Goal: Information Seeking & Learning: Check status

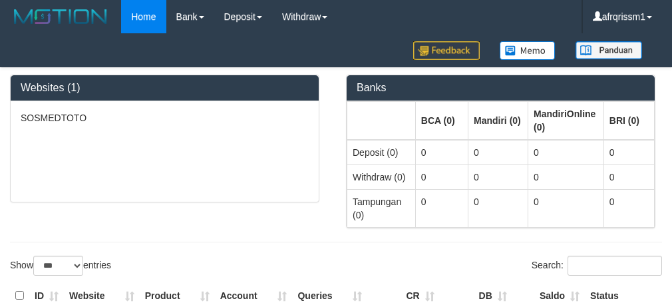
select select "***"
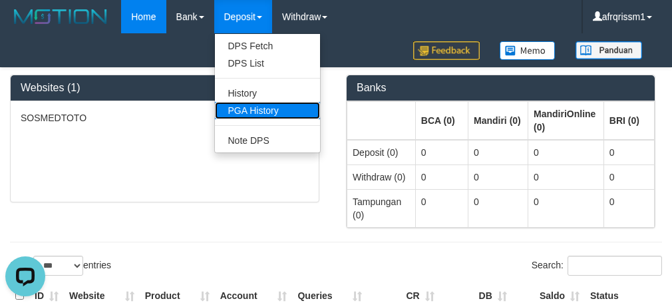
click at [262, 107] on link "PGA History" at bounding box center [267, 110] width 105 height 17
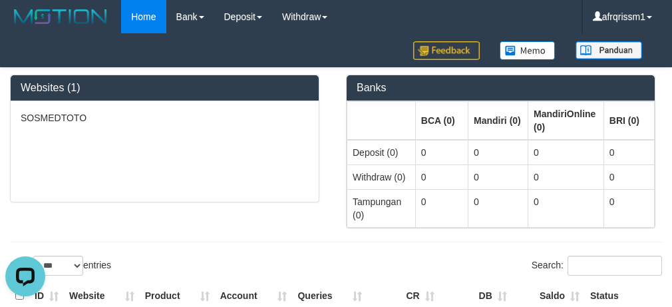
scroll to position [1, 0]
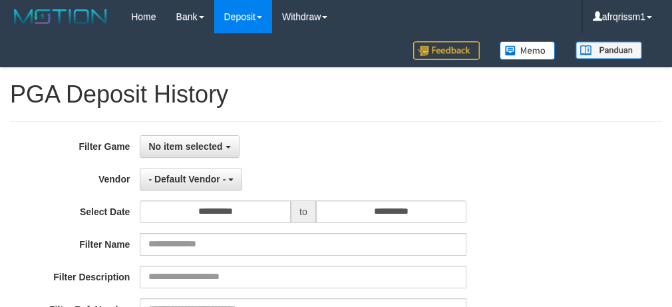
select select
select select "**"
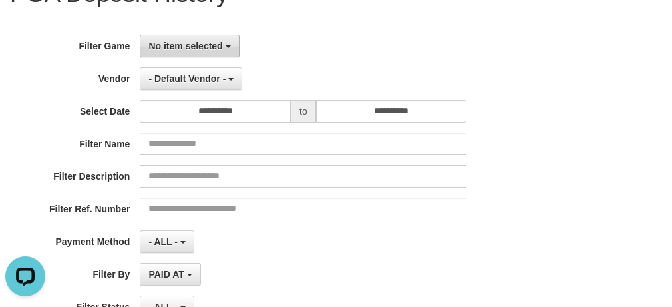
drag, startPoint x: 194, startPoint y: 57, endPoint x: 200, endPoint y: 53, distance: 7.1
click at [196, 57] on div "**********" at bounding box center [280, 197] width 561 height 325
click at [204, 45] on span "No item selected" at bounding box center [185, 46] width 74 height 11
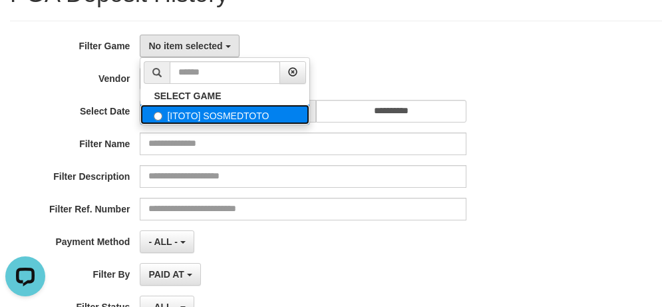
click at [202, 117] on label "[ITOTO] SOSMEDTOTO" at bounding box center [224, 115] width 169 height 20
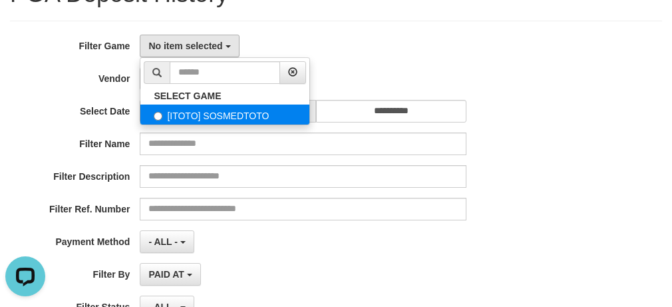
select select "****"
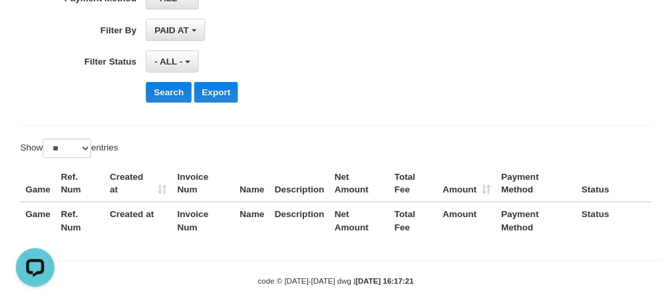
scroll to position [367, 0]
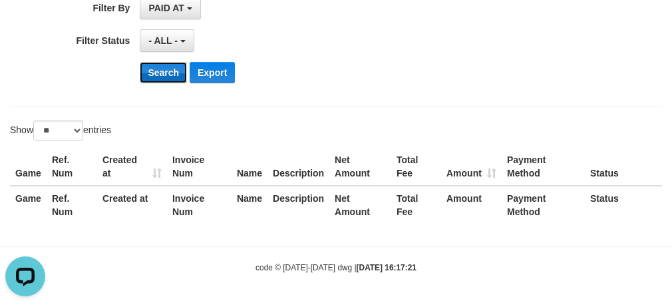
click at [156, 72] on button "Search" at bounding box center [163, 72] width 47 height 21
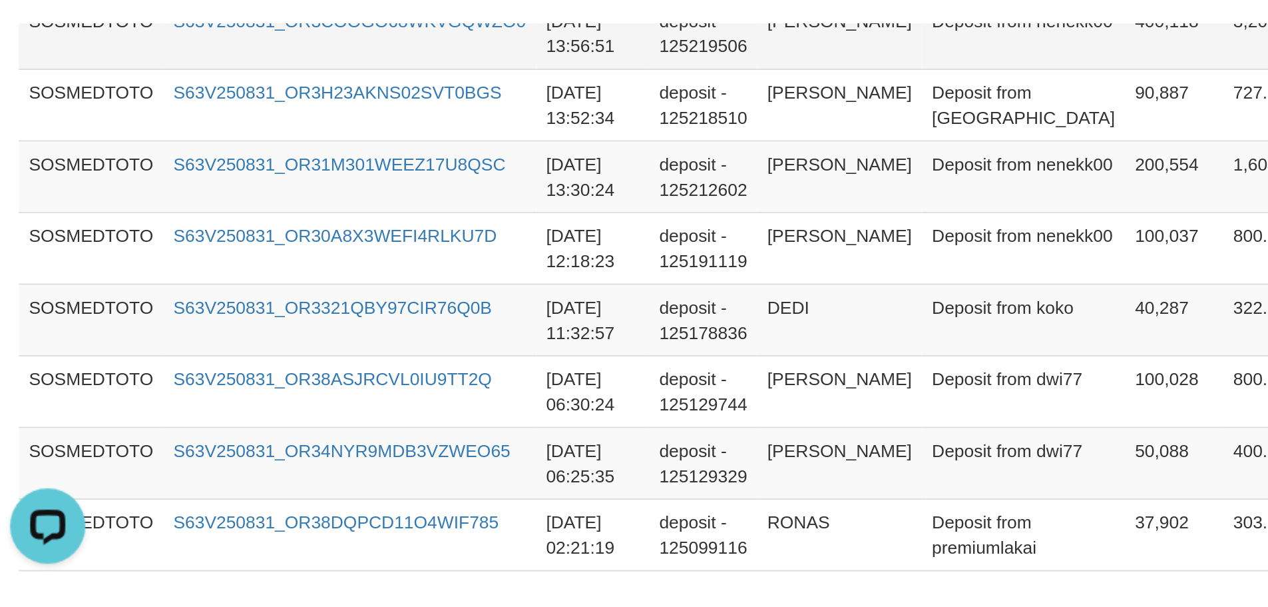
scroll to position [361, 0]
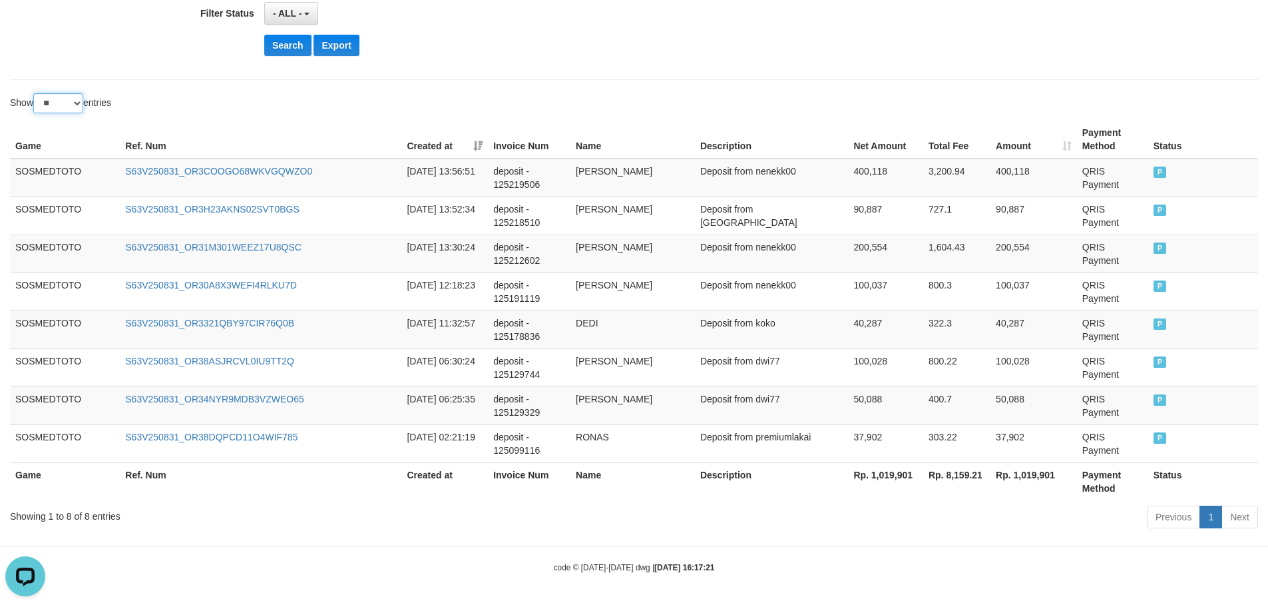
click at [71, 108] on select "** ** ** ***" at bounding box center [58, 103] width 50 height 20
select select "***"
click at [35, 93] on select "** ** ** ***" at bounding box center [58, 103] width 50 height 20
click at [287, 49] on button "Search" at bounding box center [287, 45] width 47 height 21
click at [672, 306] on link "Next" at bounding box center [1240, 516] width 37 height 23
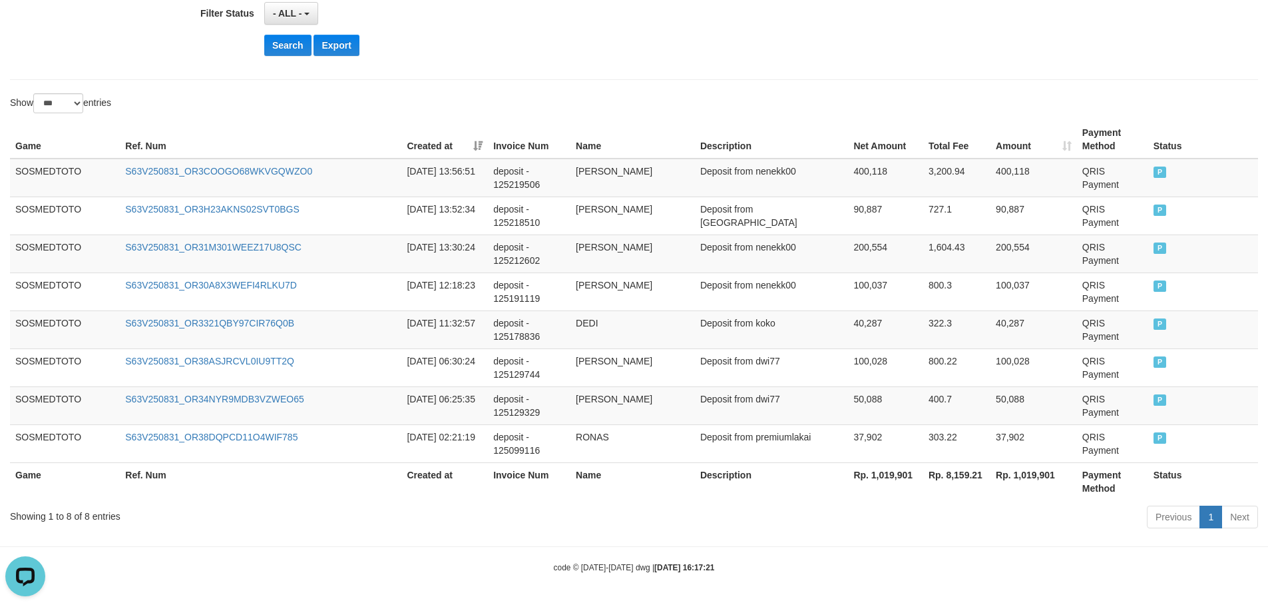
click at [672, 306] on th "Rp. 1,019,901" at bounding box center [885, 481] width 75 height 38
copy th "1,019,901"
click at [672, 306] on th "Rp. 1,019,901" at bounding box center [885, 481] width 75 height 38
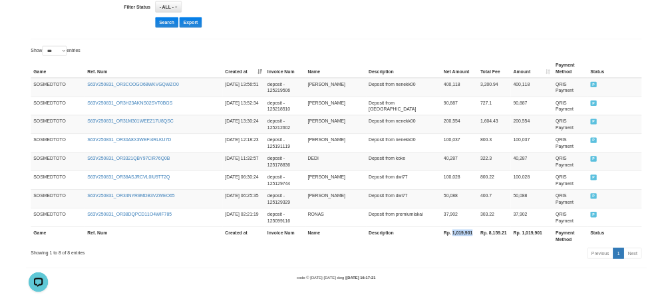
scroll to position [394, 0]
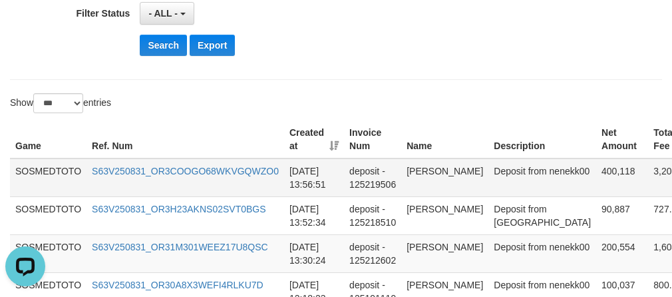
click at [310, 197] on td "[DATE] 13:56:51" at bounding box center [314, 177] width 60 height 39
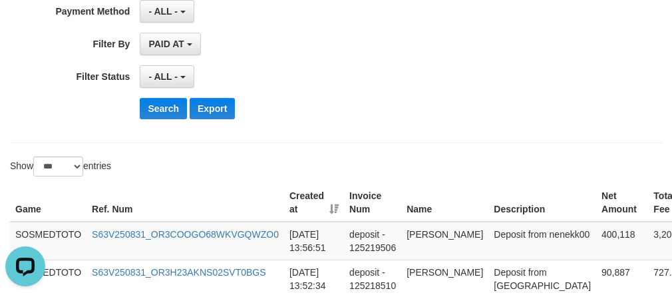
scroll to position [261, 0]
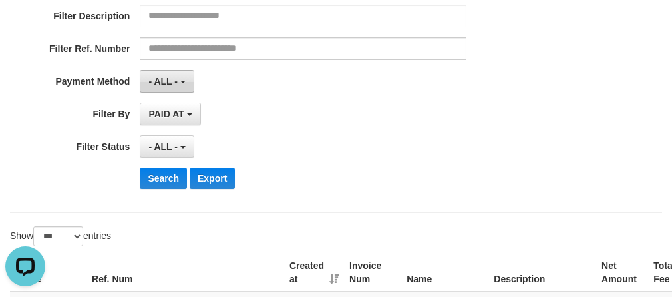
click at [184, 79] on button "- ALL -" at bounding box center [167, 81] width 54 height 23
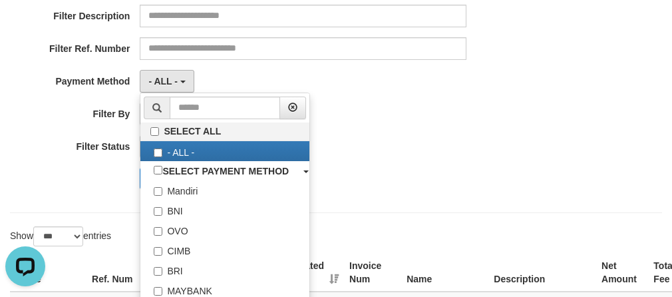
click at [445, 153] on div "- ALL - SELECT ALL - ALL - SELECT STATUS PENDING/UNPAID PAID CANCELED EXPIRED" at bounding box center [303, 146] width 327 height 23
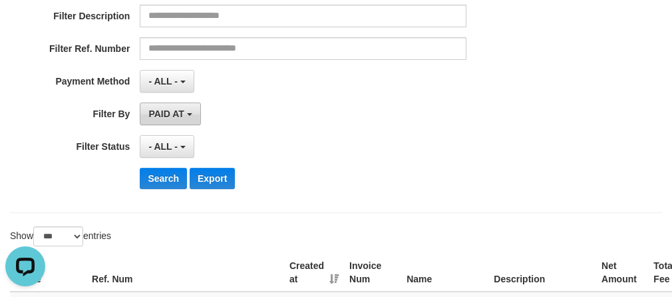
click at [178, 115] on span "PAID AT" at bounding box center [165, 114] width 35 height 11
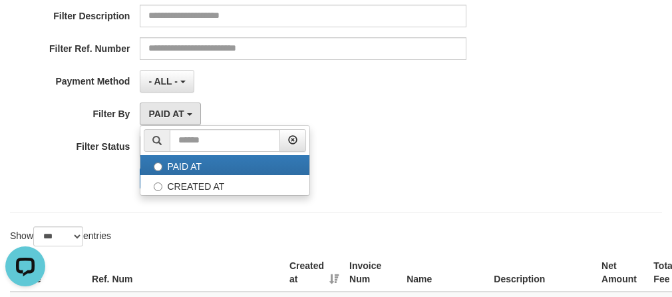
click at [274, 87] on div "- ALL - SELECT ALL - ALL - SELECT PAYMENT METHOD Mandiri BNI OVO CIMB BRI MAYBA…" at bounding box center [303, 81] width 327 height 23
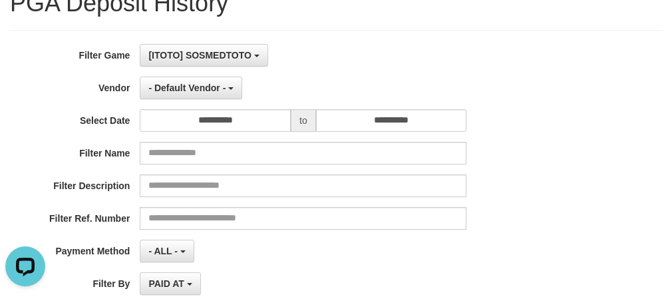
scroll to position [61, 0]
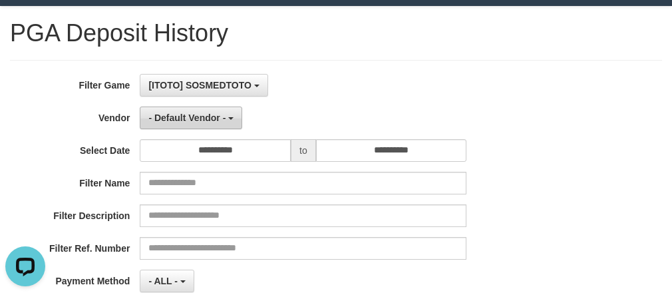
click at [210, 116] on span "- Default Vendor -" at bounding box center [186, 118] width 77 height 11
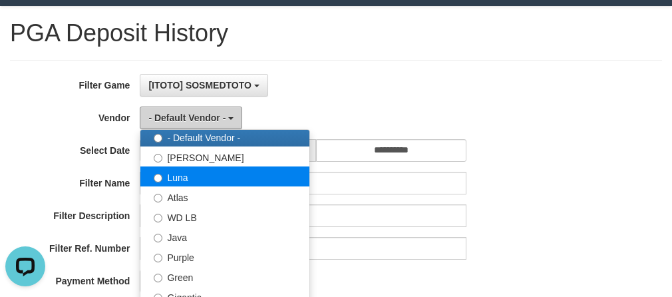
scroll to position [0, 0]
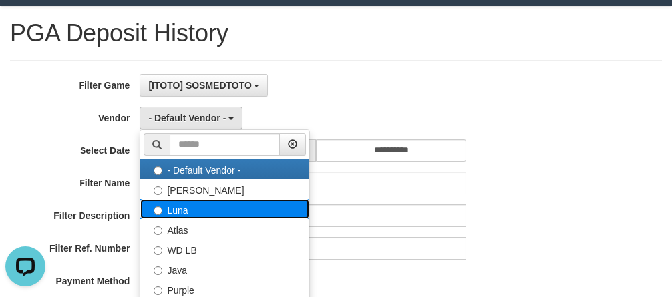
click at [192, 204] on label "Luna" at bounding box center [224, 209] width 169 height 20
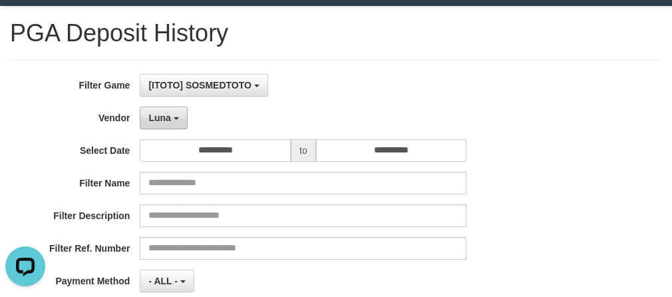
click at [178, 113] on button "Luna" at bounding box center [163, 118] width 47 height 23
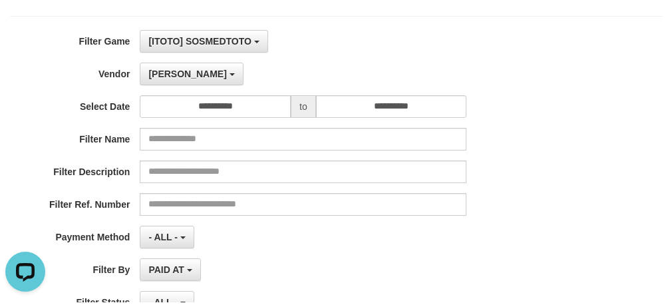
scroll to position [194, 0]
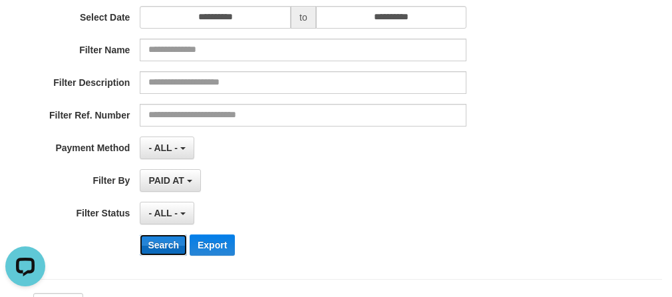
click at [168, 248] on button "Search" at bounding box center [163, 244] width 47 height 21
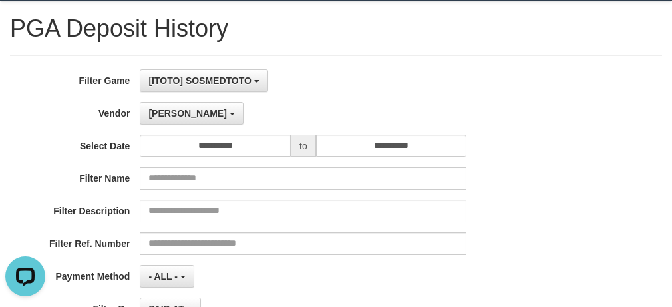
scroll to position [61, 0]
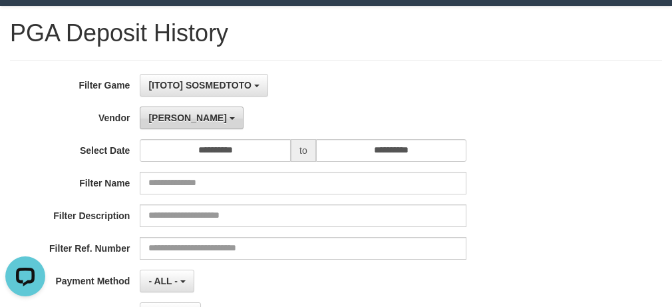
click at [182, 126] on button "[PERSON_NAME]" at bounding box center [191, 118] width 103 height 23
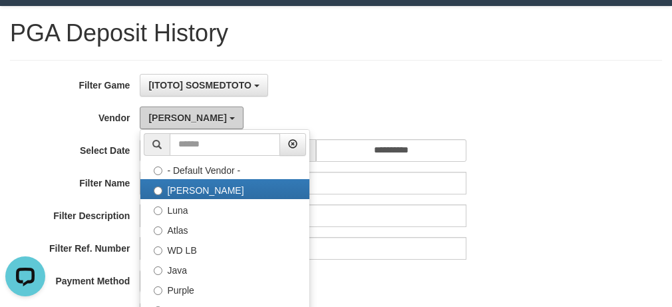
click at [182, 126] on button "[PERSON_NAME]" at bounding box center [191, 118] width 103 height 23
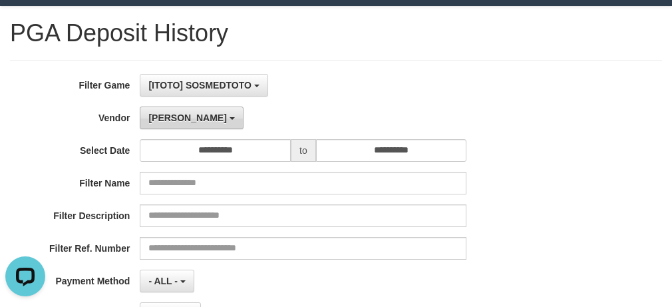
click at [180, 115] on button "[PERSON_NAME]" at bounding box center [191, 118] width 103 height 23
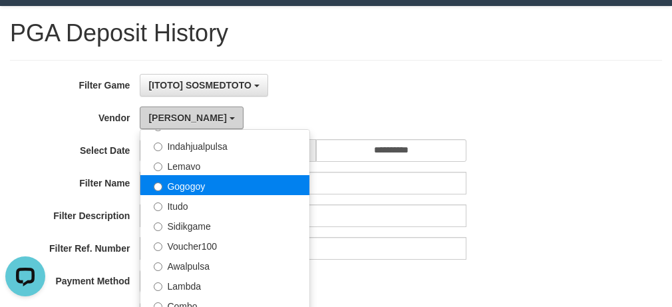
scroll to position [437, 0]
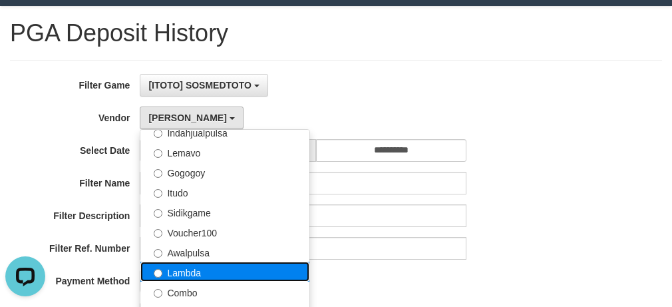
click at [202, 268] on label "Lambda" at bounding box center [224, 272] width 169 height 20
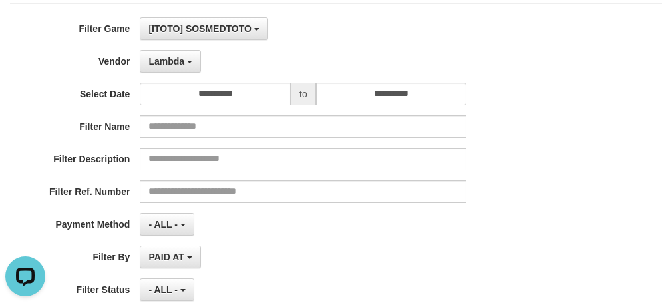
scroll to position [194, 0]
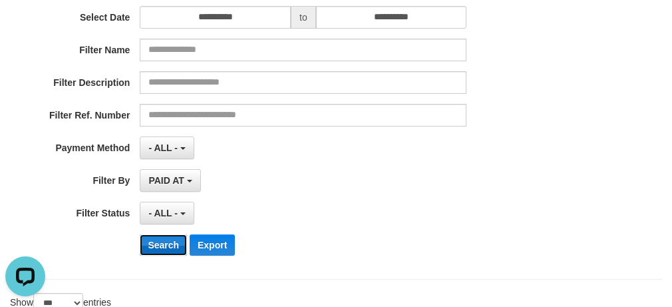
click at [164, 247] on button "Search" at bounding box center [163, 244] width 47 height 21
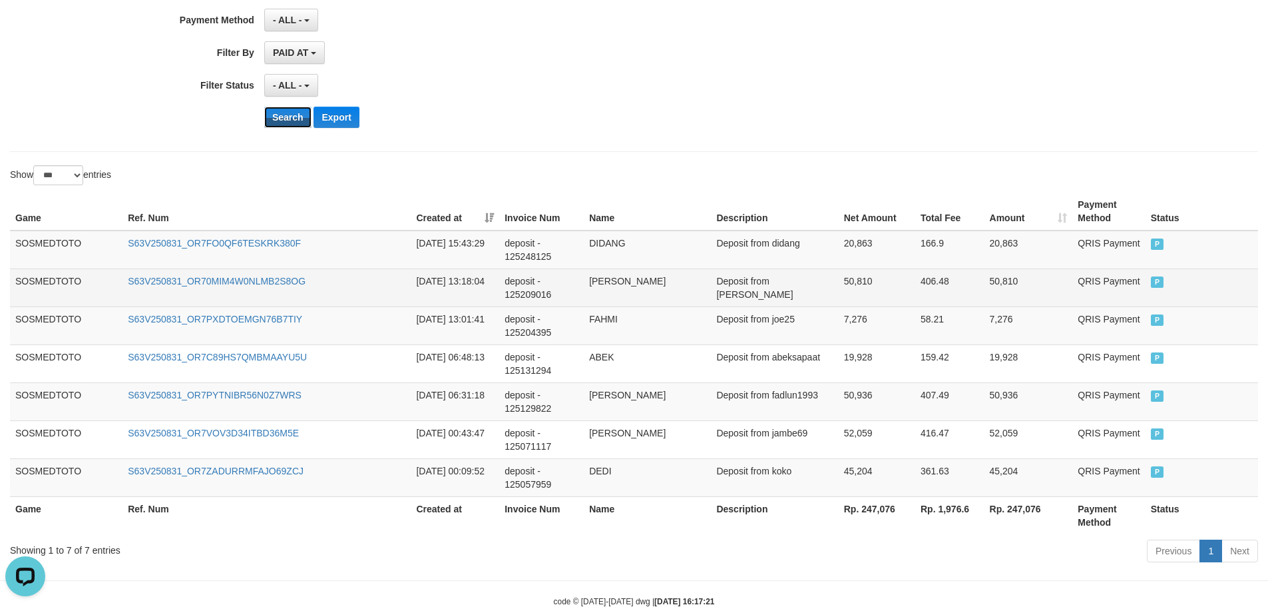
scroll to position [256, 0]
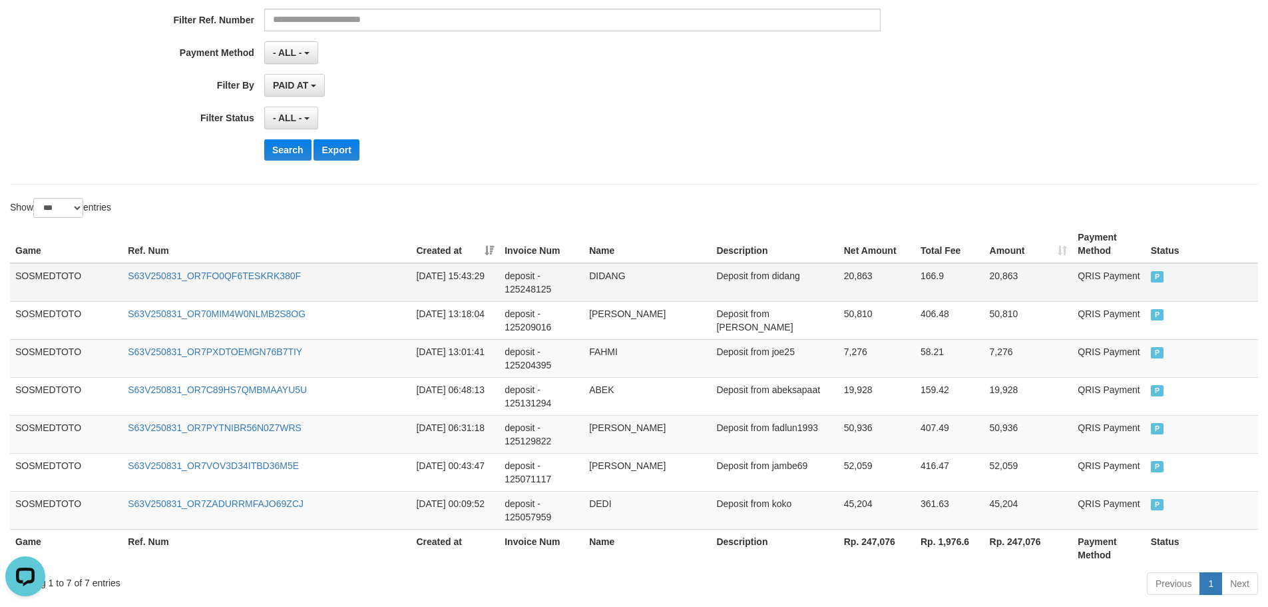
click at [633, 278] on td "DIDANG" at bounding box center [647, 282] width 127 height 39
copy td "DIDANG"
click at [633, 278] on td "DIDANG" at bounding box center [647, 282] width 127 height 39
click at [672, 276] on td "Deposit from didang" at bounding box center [774, 282] width 127 height 39
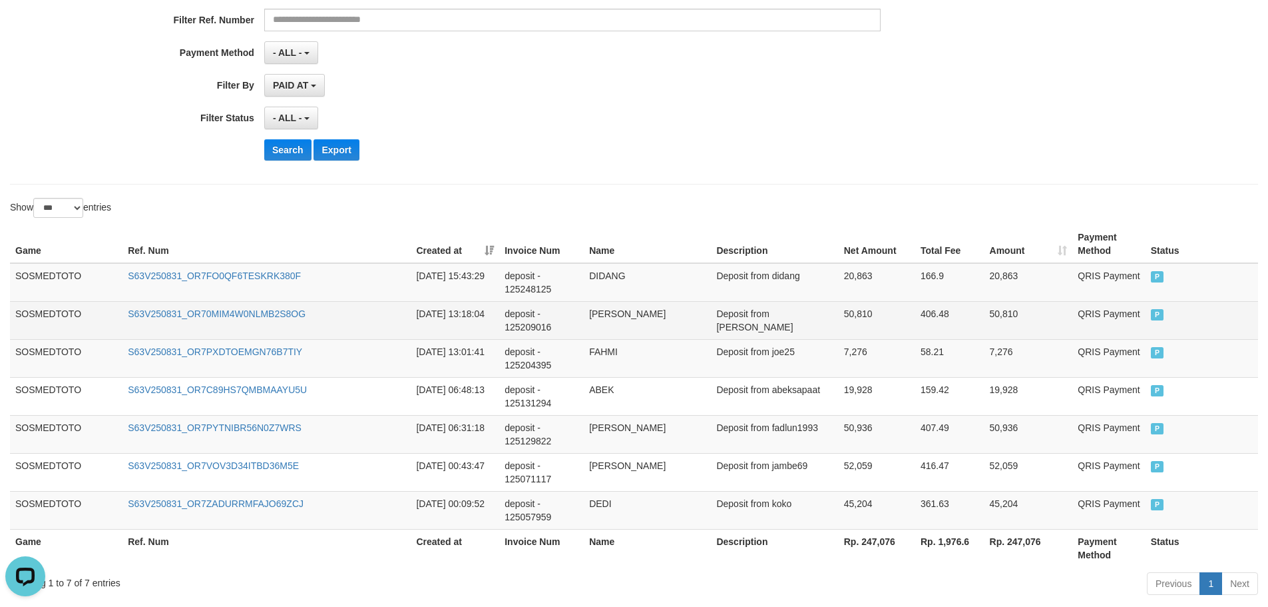
click at [672, 306] on td "Deposit from [PERSON_NAME]" at bounding box center [774, 320] width 127 height 38
drag, startPoint x: 753, startPoint y: 326, endPoint x: 657, endPoint y: 3, distance: 336.8
click at [672, 306] on td "Deposit from [PERSON_NAME]" at bounding box center [774, 320] width 127 height 38
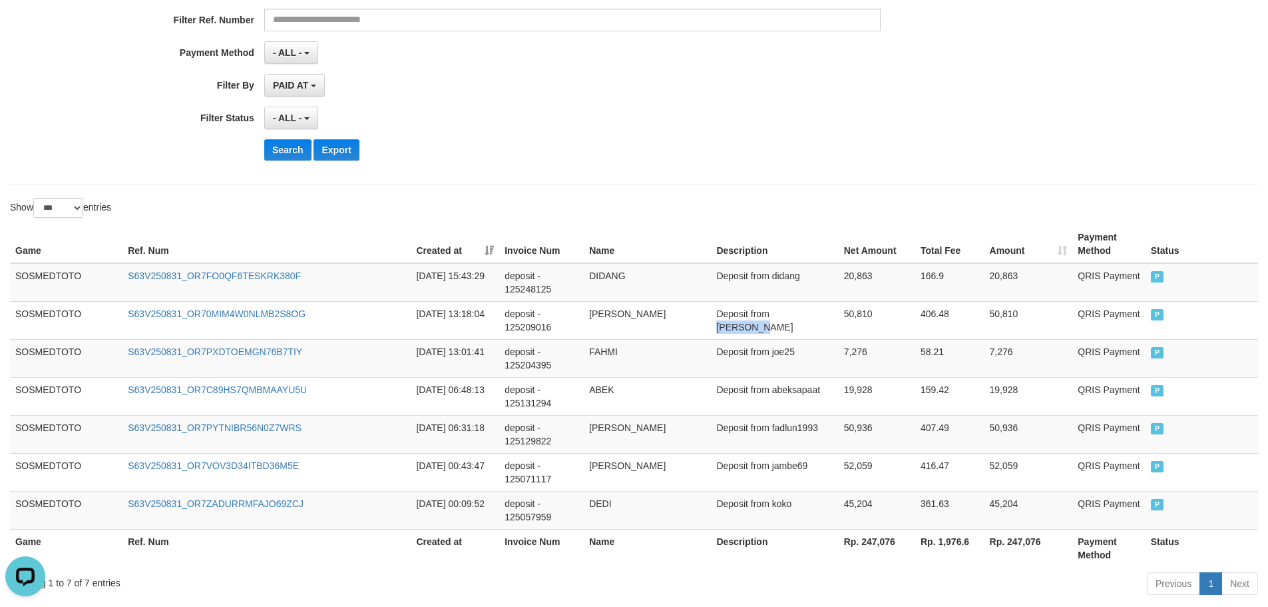
copy td "[PERSON_NAME]"
click at [294, 53] on span "- ALL -" at bounding box center [287, 52] width 29 height 11
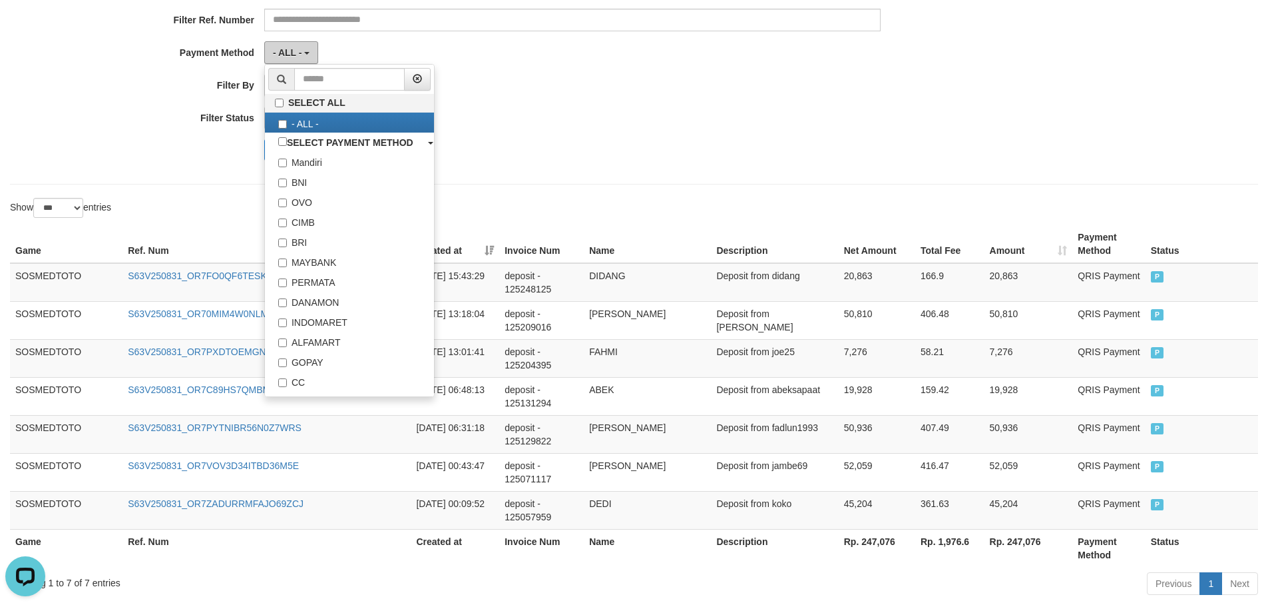
click at [294, 53] on span "- ALL -" at bounding box center [287, 52] width 29 height 11
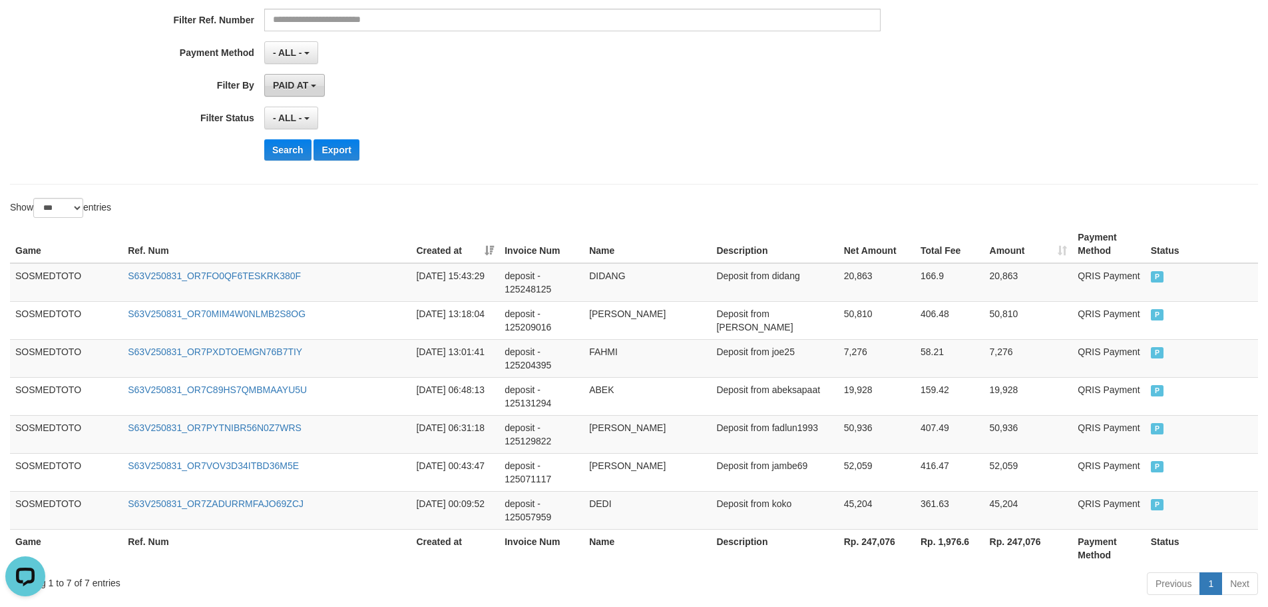
click at [289, 89] on span "PAID AT" at bounding box center [290, 85] width 35 height 11
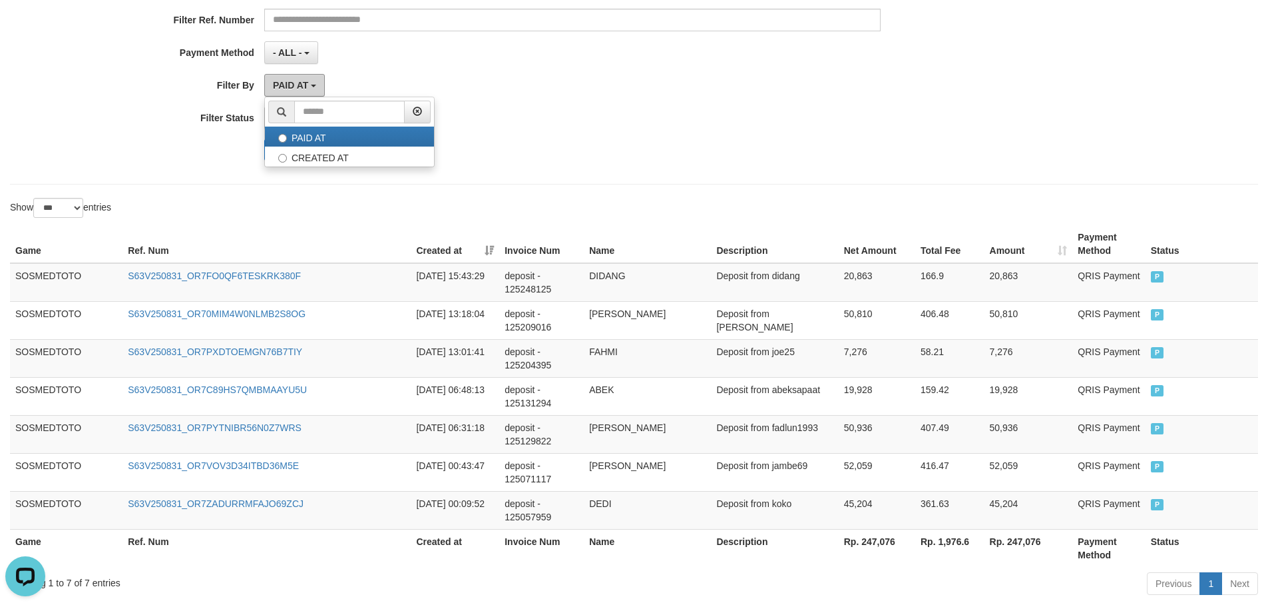
click at [293, 83] on span "PAID AT" at bounding box center [290, 85] width 35 height 11
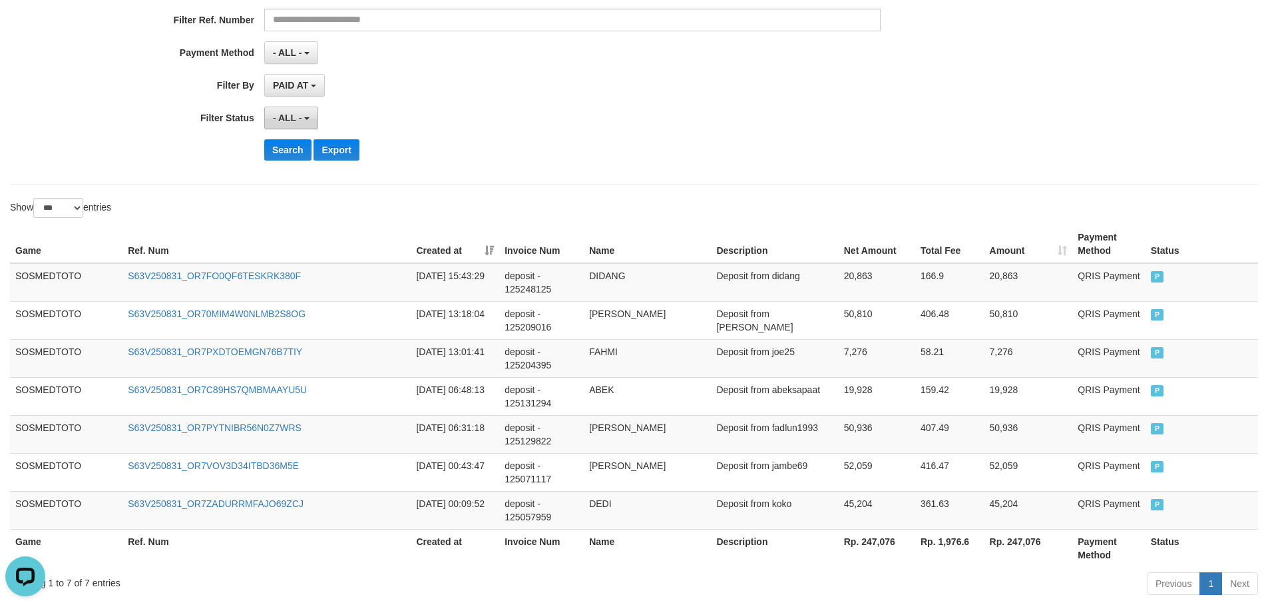
click at [308, 115] on button "- ALL -" at bounding box center [291, 118] width 54 height 23
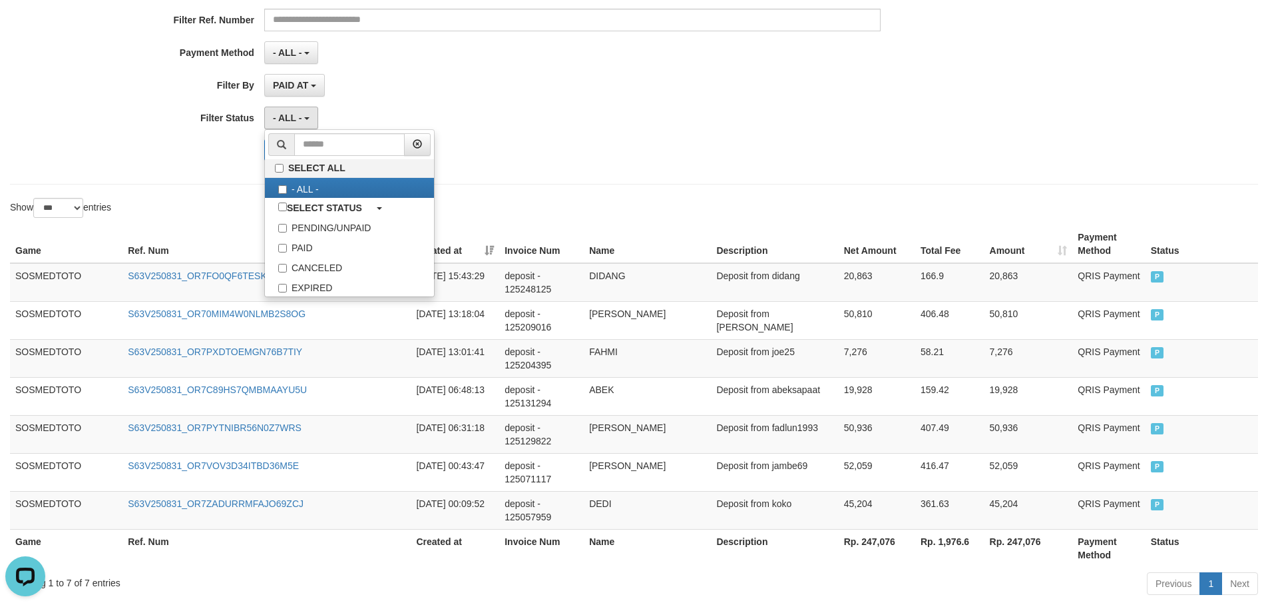
click at [413, 84] on div "PAID AT PAID AT CREATED AT" at bounding box center [572, 85] width 617 height 23
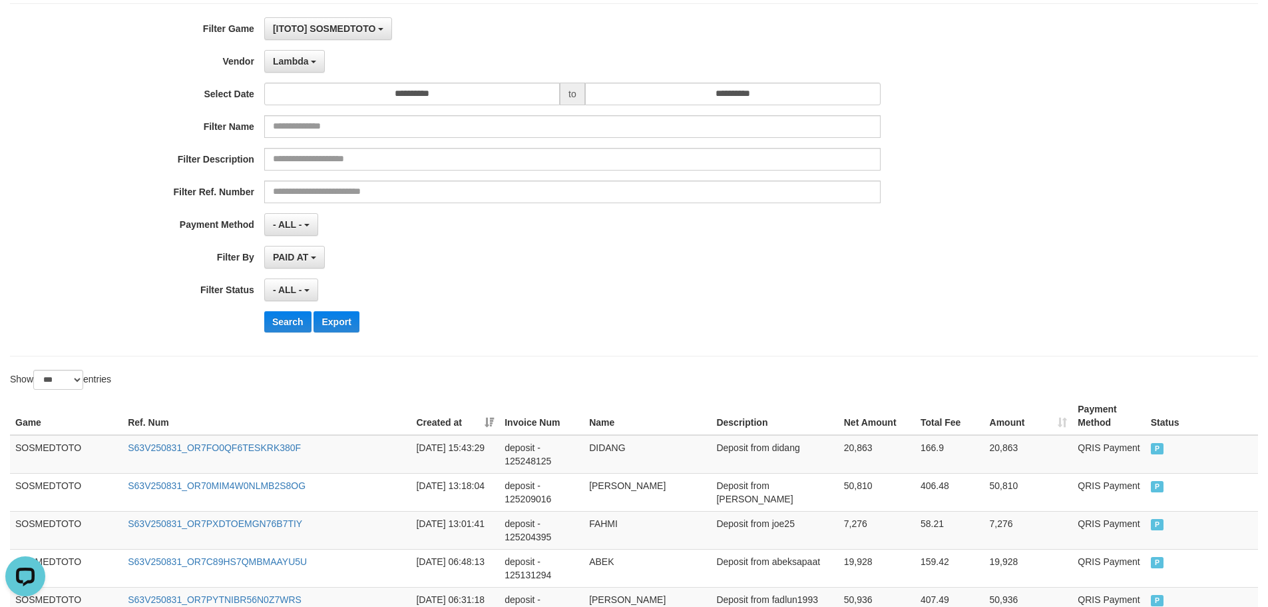
scroll to position [57, 0]
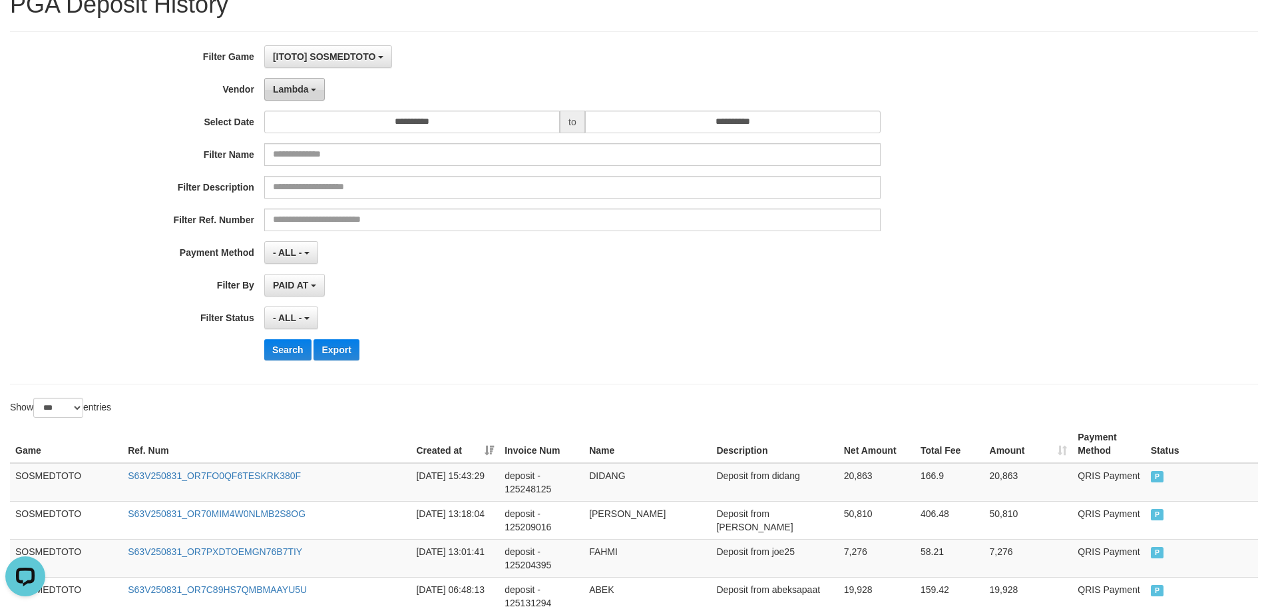
click at [304, 82] on button "Lambda" at bounding box center [294, 89] width 61 height 23
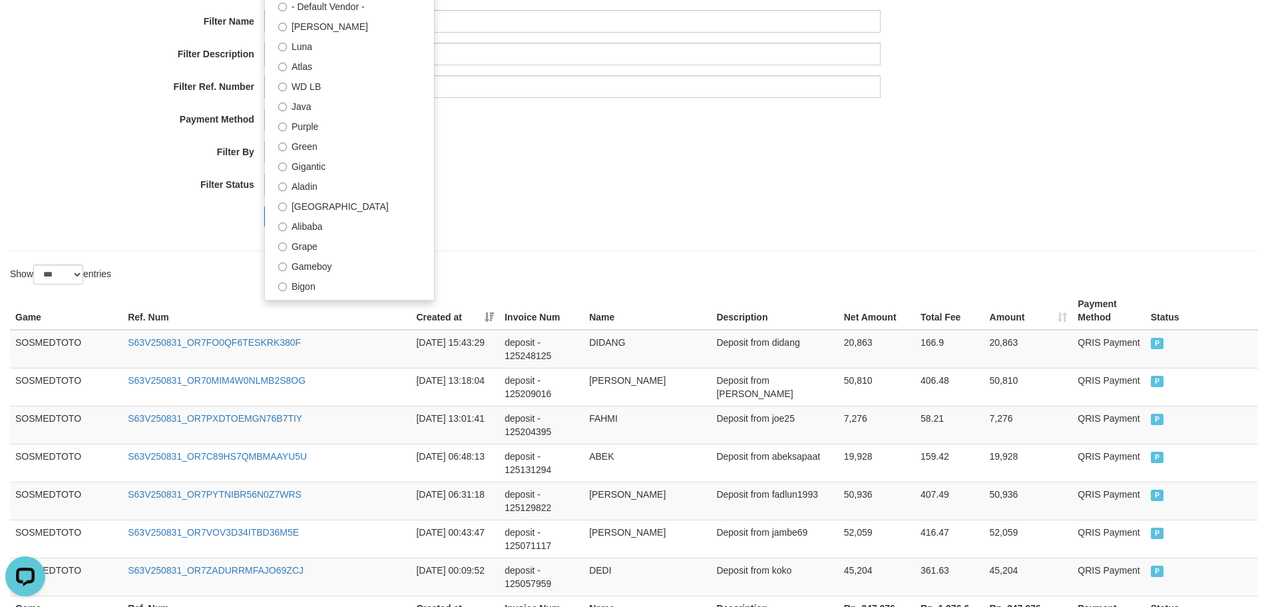
scroll to position [0, 0]
click at [318, 28] on label "[PERSON_NAME]" at bounding box center [349, 27] width 169 height 20
select select "**********"
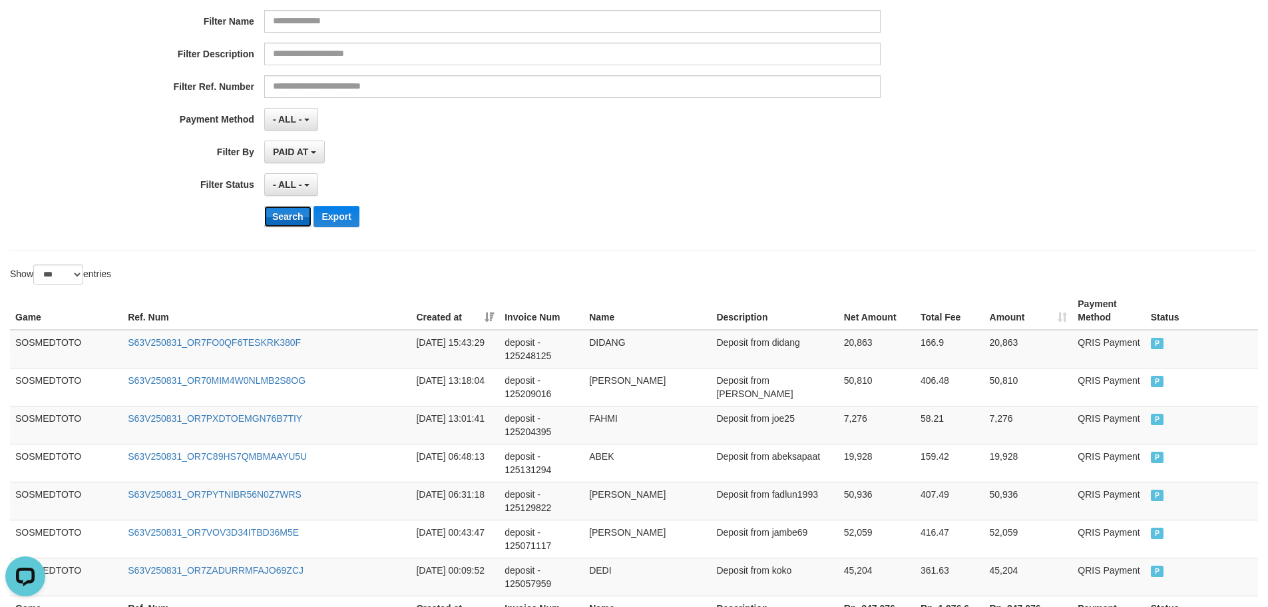
click at [293, 211] on button "Search" at bounding box center [287, 216] width 47 height 21
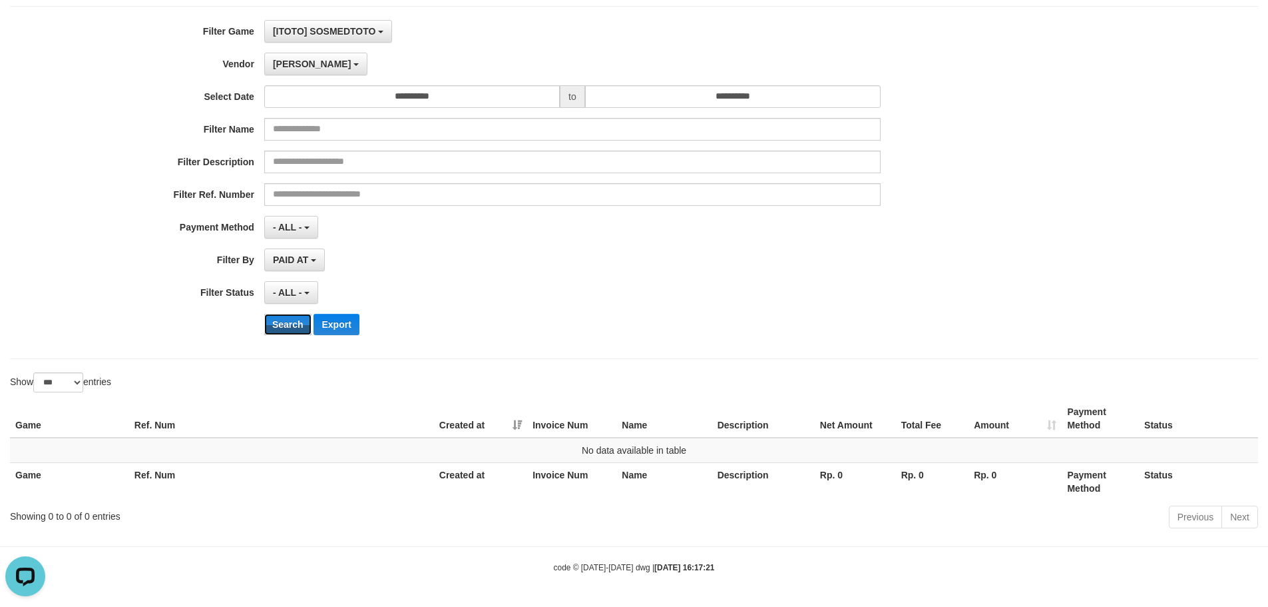
scroll to position [82, 0]
click at [304, 60] on button "[PERSON_NAME]" at bounding box center [315, 64] width 103 height 23
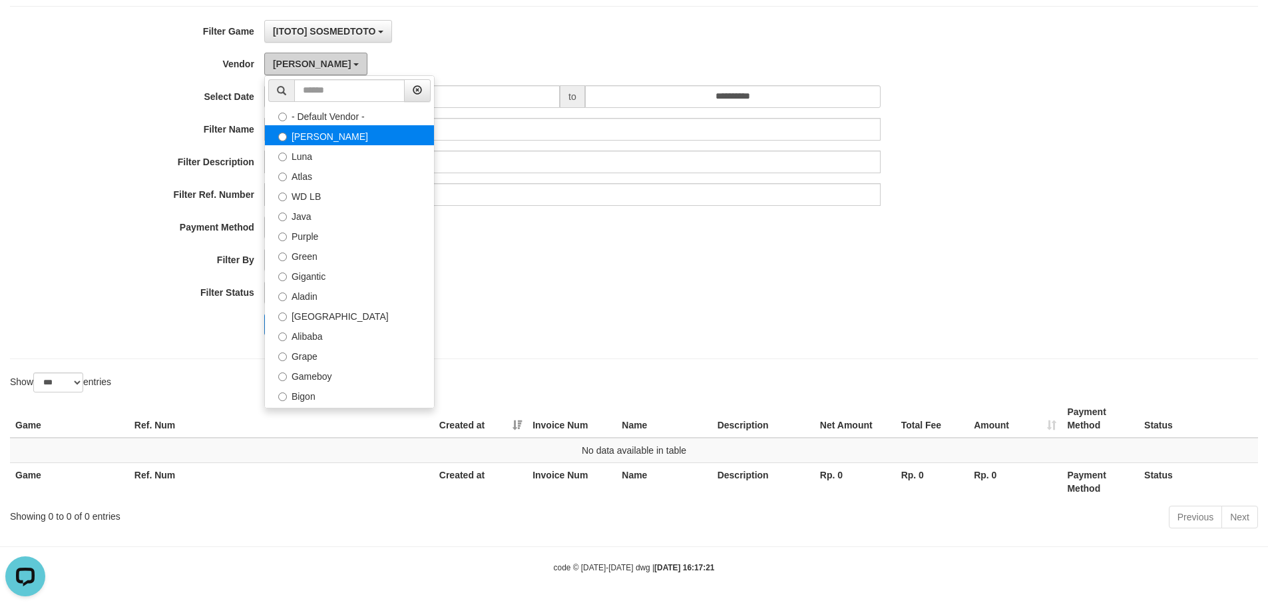
scroll to position [15, 0]
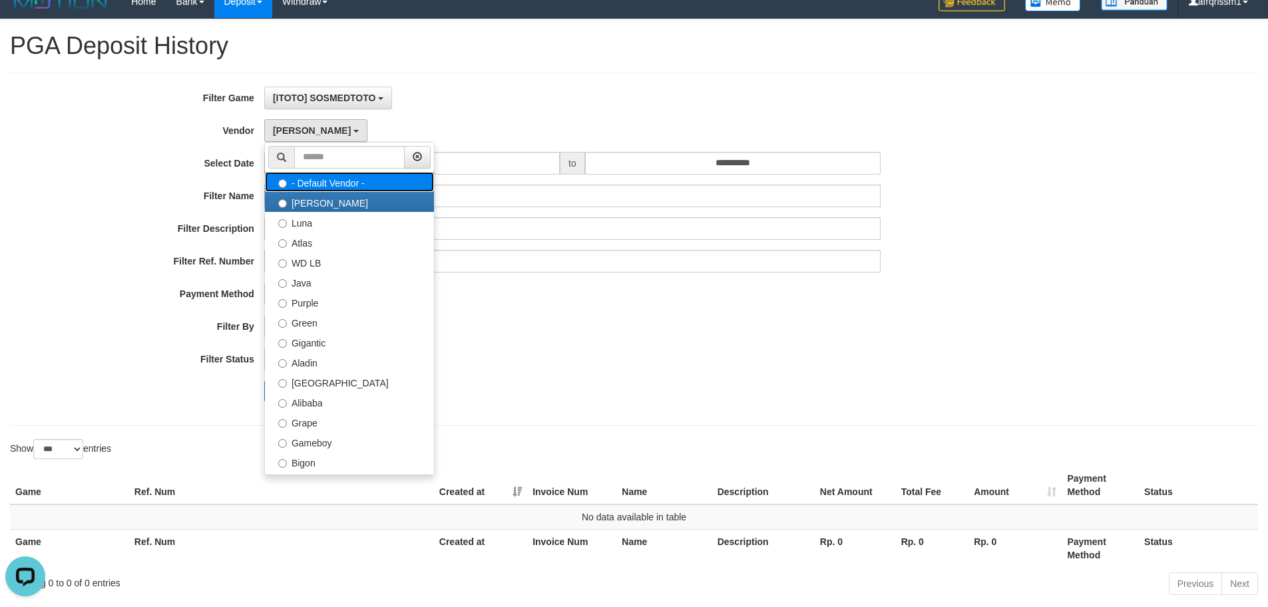
click at [327, 174] on label "- Default Vendor -" at bounding box center [349, 182] width 169 height 20
select select
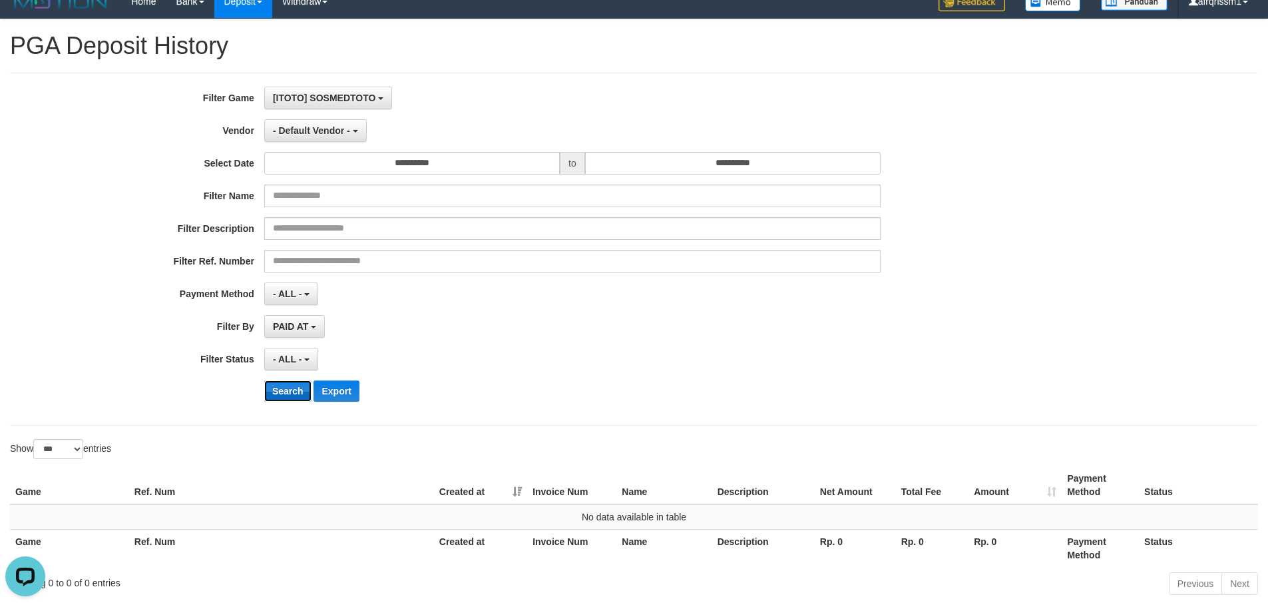
click at [288, 306] on button "Search" at bounding box center [287, 390] width 47 height 21
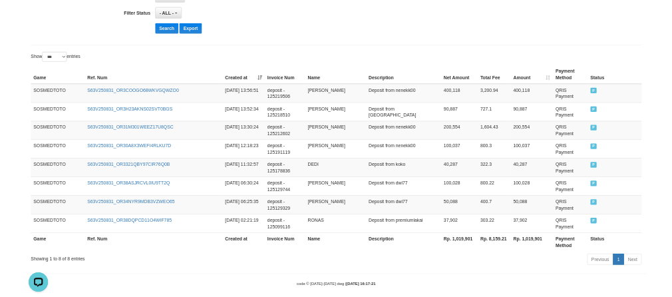
scroll to position [382, 0]
